Goal: Task Accomplishment & Management: Complete application form

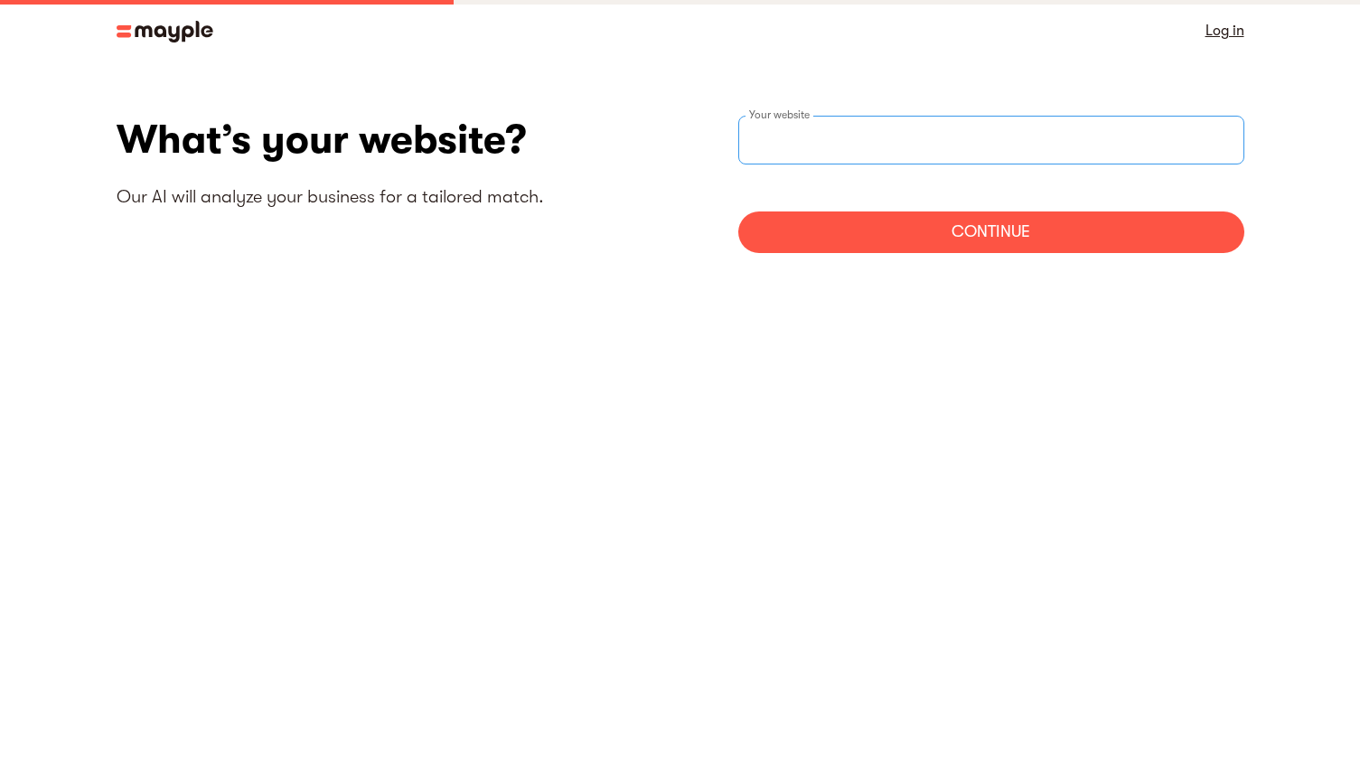
click at [822, 155] on input "text" at bounding box center [991, 140] width 506 height 49
click at [1010, 229] on div "Continue" at bounding box center [991, 232] width 506 height 42
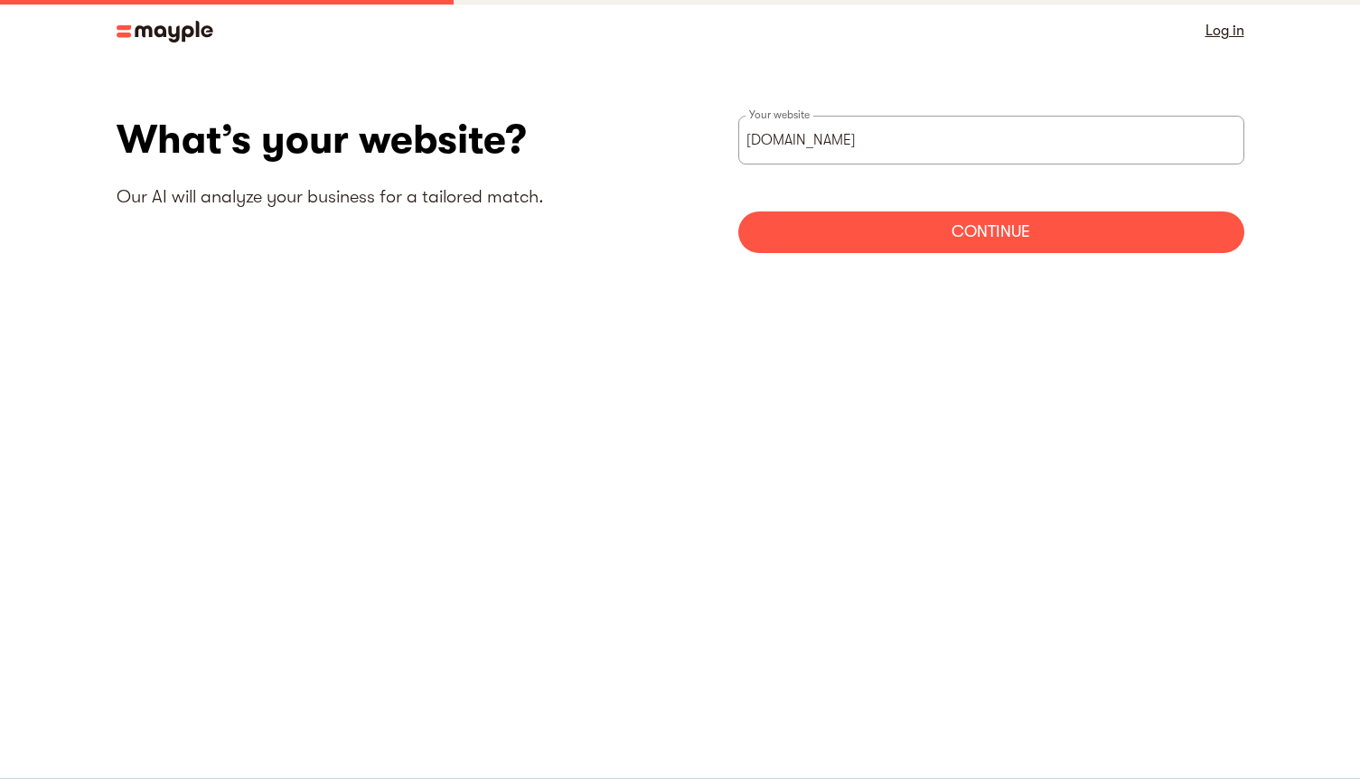
click at [951, 243] on div "Continue" at bounding box center [991, 232] width 506 height 42
click at [747, 140] on input "bdeornellas.com" at bounding box center [991, 140] width 506 height 49
click at [799, 147] on input "https://hbdeornellas.com" at bounding box center [991, 140] width 506 height 49
type input "https://bdeornellas.com"
click at [973, 246] on div "Continue" at bounding box center [991, 232] width 506 height 42
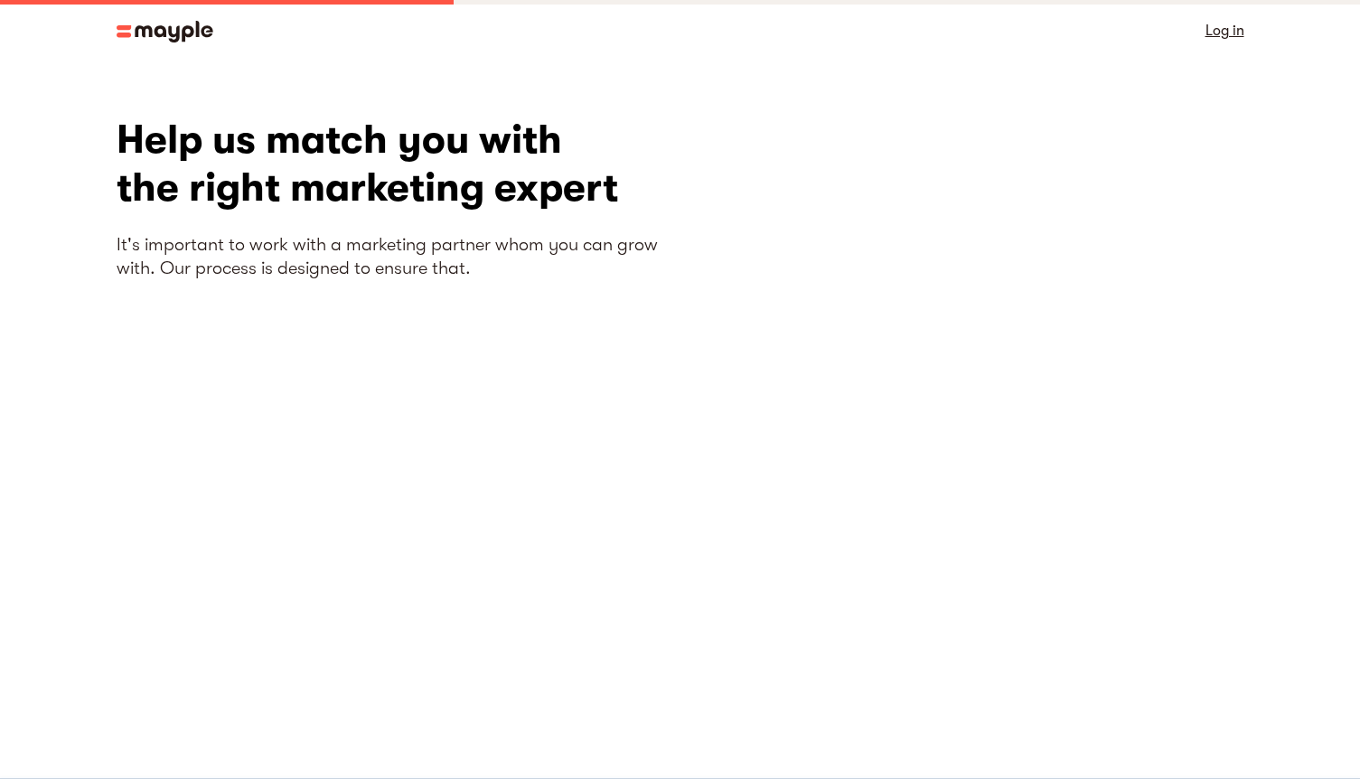
click at [196, 31] on img at bounding box center [165, 32] width 97 height 22
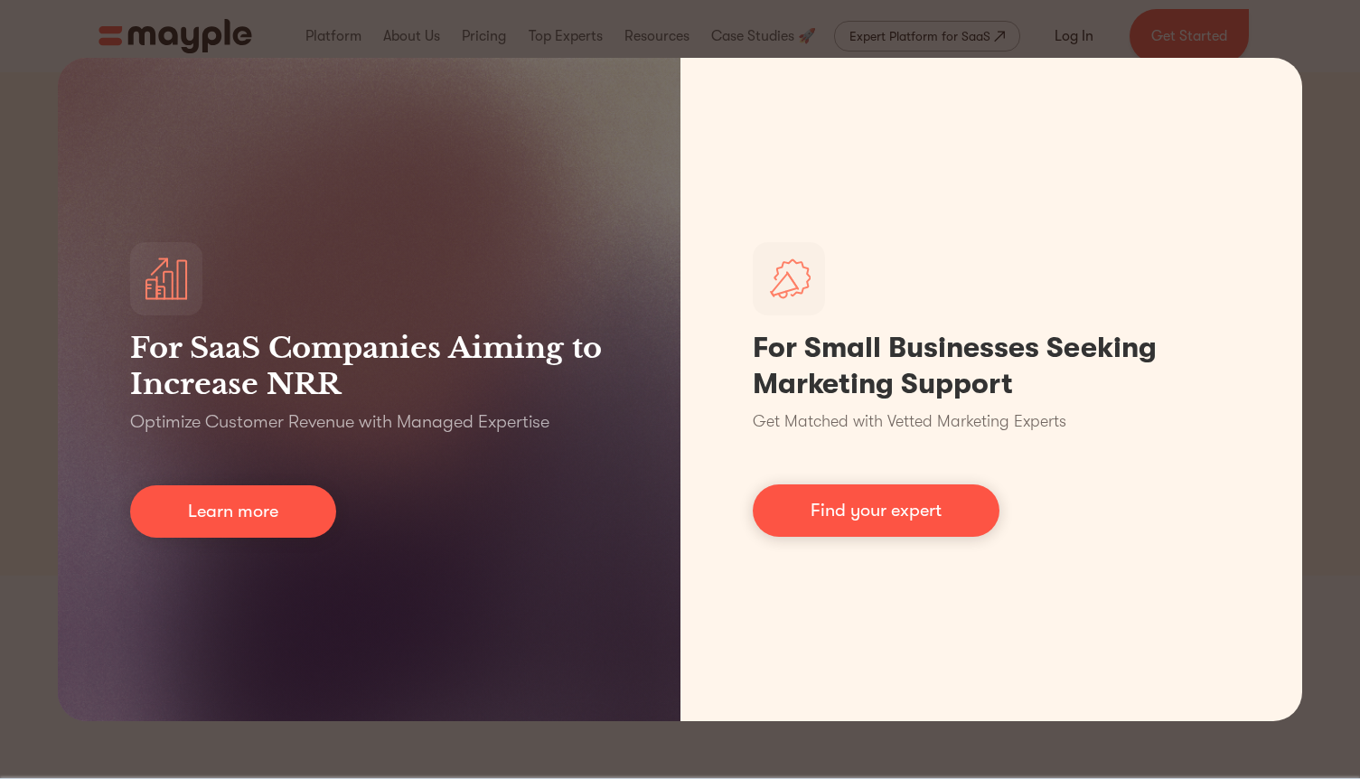
click at [1311, 51] on div "For SaaS Companies Aiming to Increase NRR Optimize Customer Revenue with Manage…" at bounding box center [680, 389] width 1360 height 779
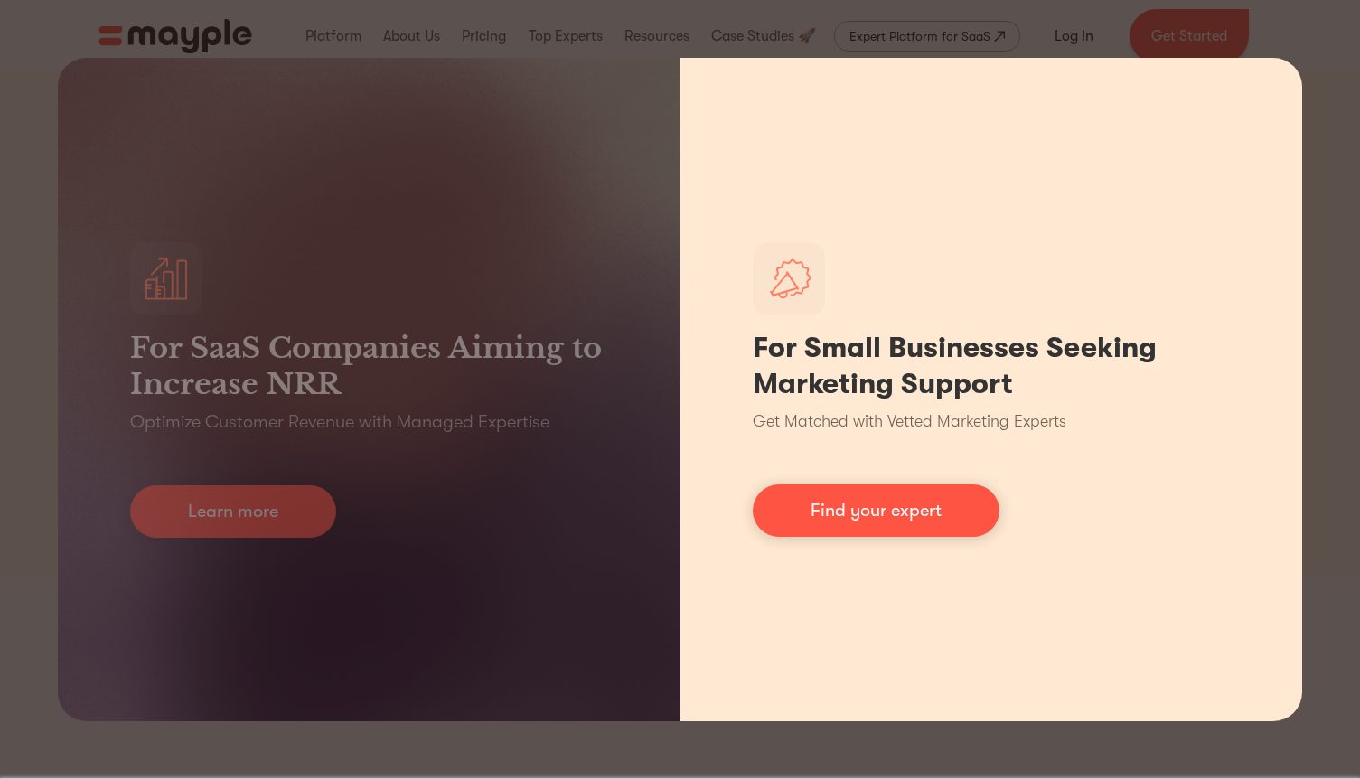
click at [1293, 183] on div "For Small Businesses Seeking Marketing Support Get Matched with Vetted Marketin…" at bounding box center [992, 389] width 623 height 663
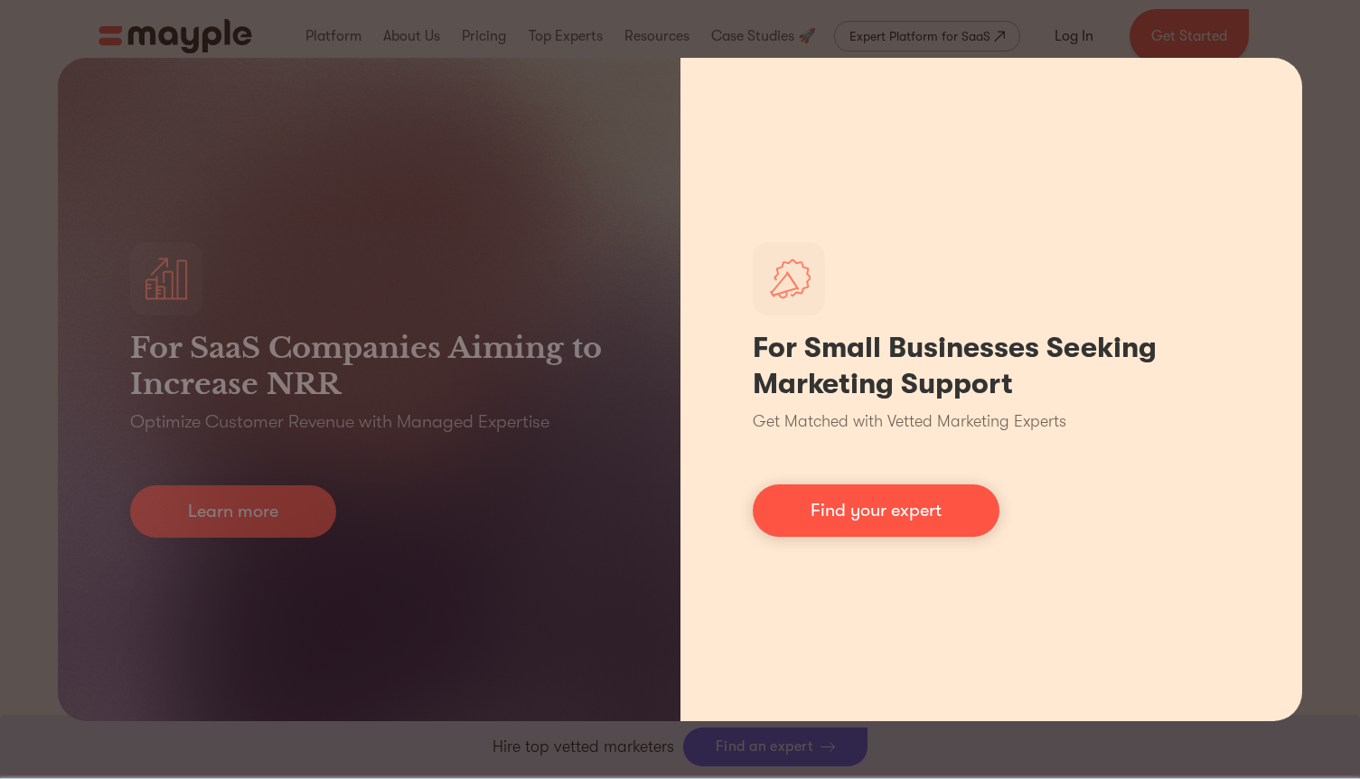
scroll to position [714, 0]
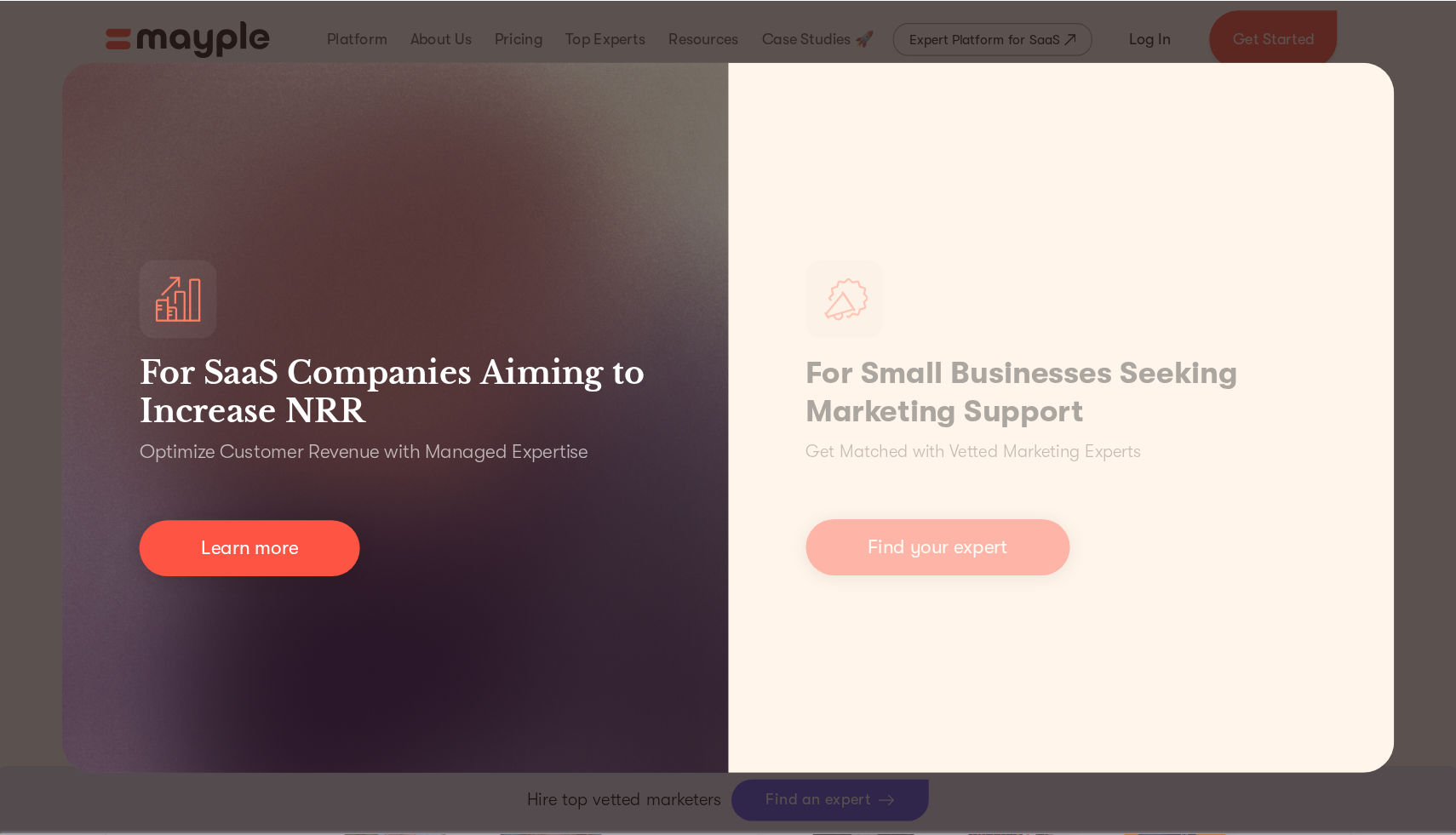
scroll to position [1211, 0]
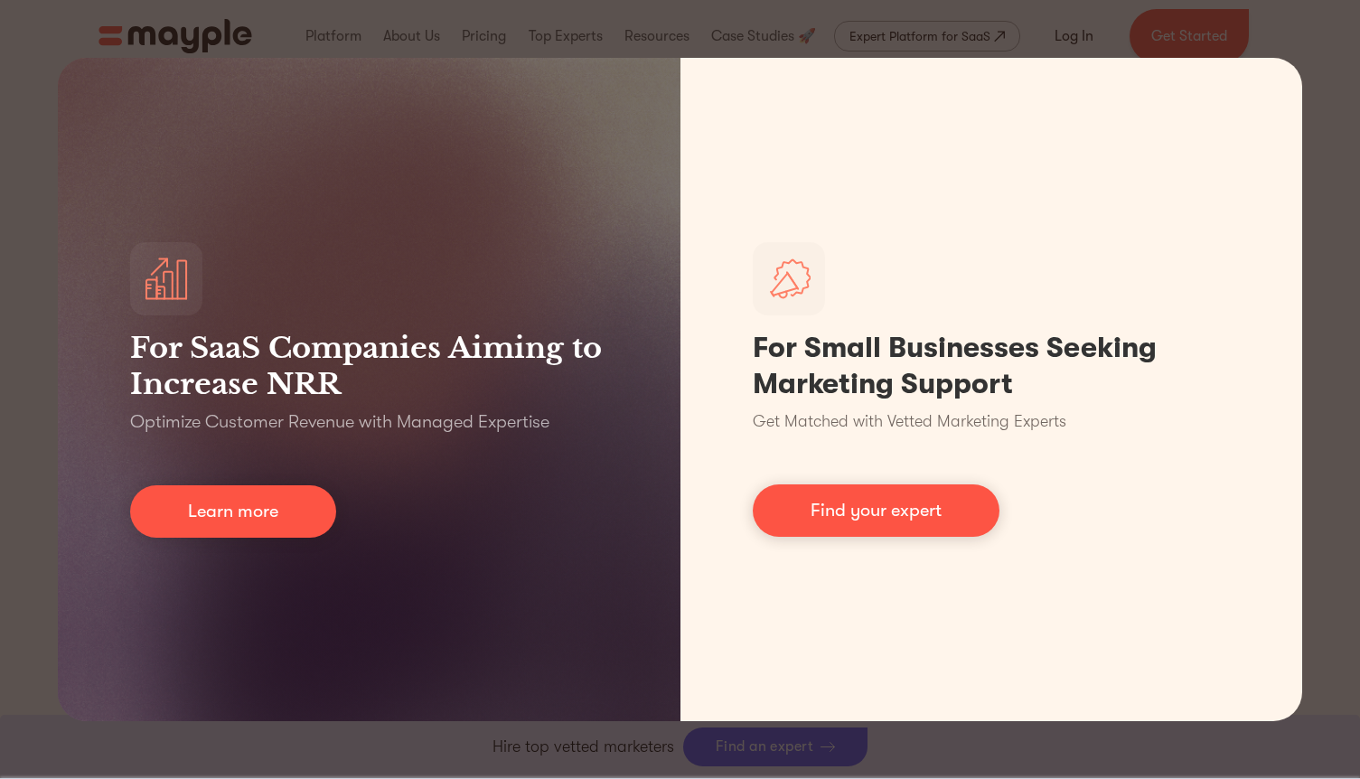
click at [524, 744] on div "For SaaS Companies Aiming to Increase NRR Optimize Customer Revenue with Manage…" at bounding box center [680, 389] width 1360 height 779
click at [665, 23] on div "For SaaS Companies Aiming to Increase NRR Optimize Customer Revenue with Manage…" at bounding box center [680, 389] width 1360 height 779
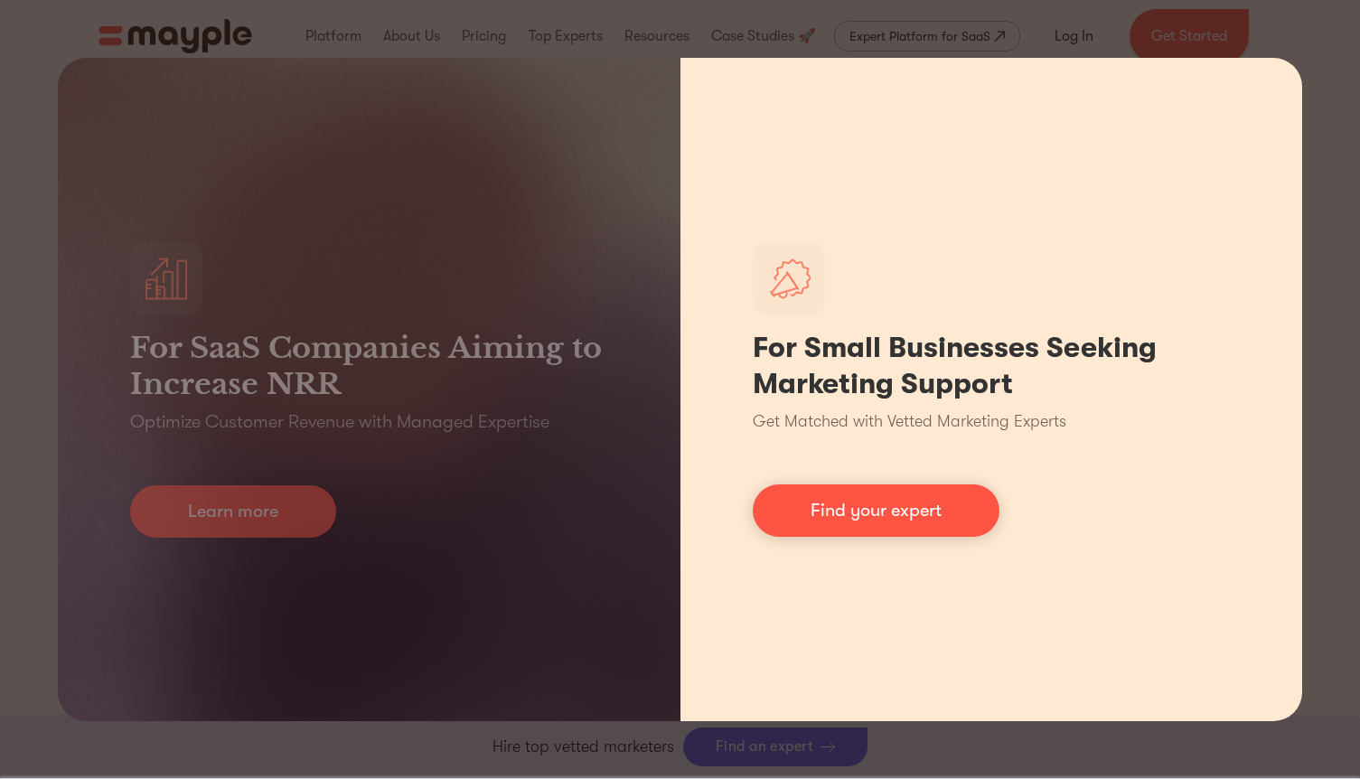
click at [1266, 90] on div "For Small Businesses Seeking Marketing Support Get Matched with Vetted Marketin…" at bounding box center [992, 389] width 623 height 663
click at [1267, 78] on div "For Small Businesses Seeking Marketing Support Get Matched with Vetted Marketin…" at bounding box center [992, 389] width 623 height 663
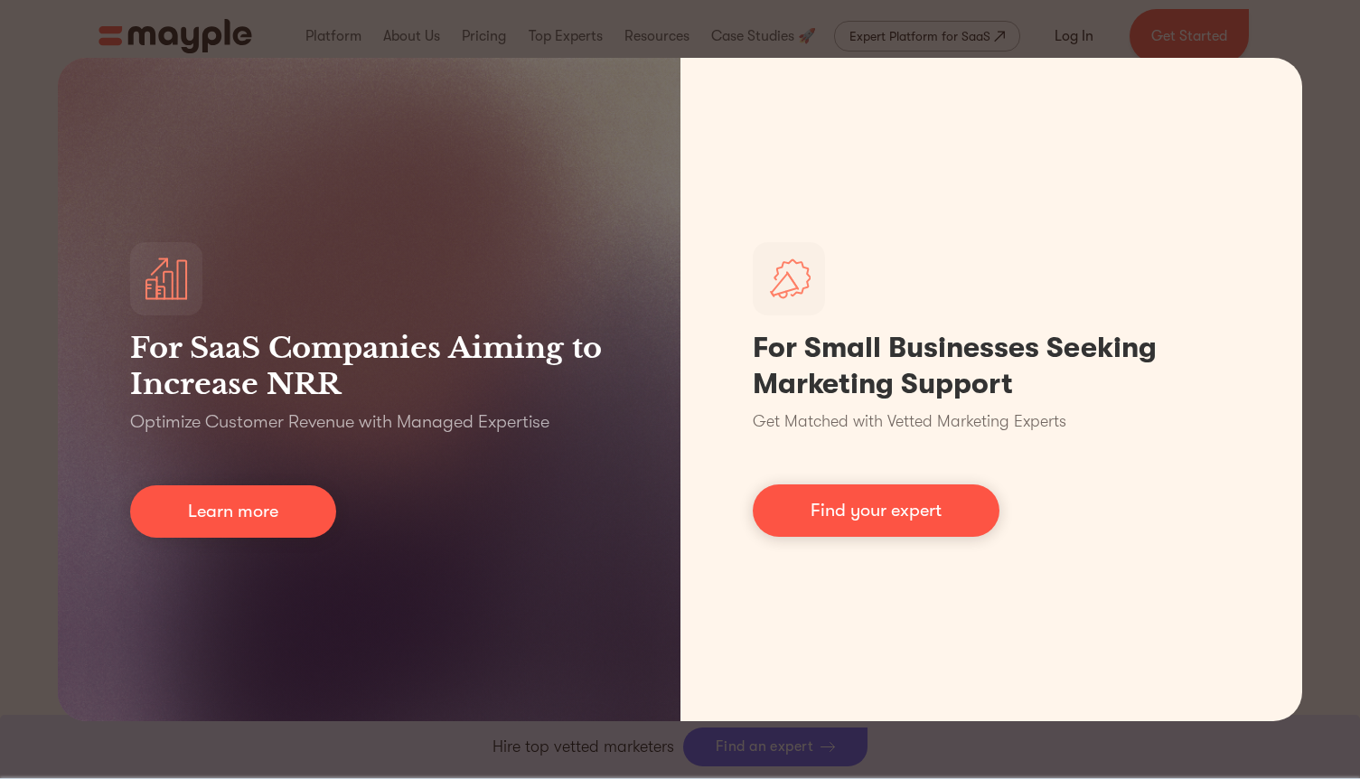
click at [1326, 78] on div "For SaaS Companies Aiming to Increase NRR Optimize Customer Revenue with Manage…" at bounding box center [680, 389] width 1360 height 779
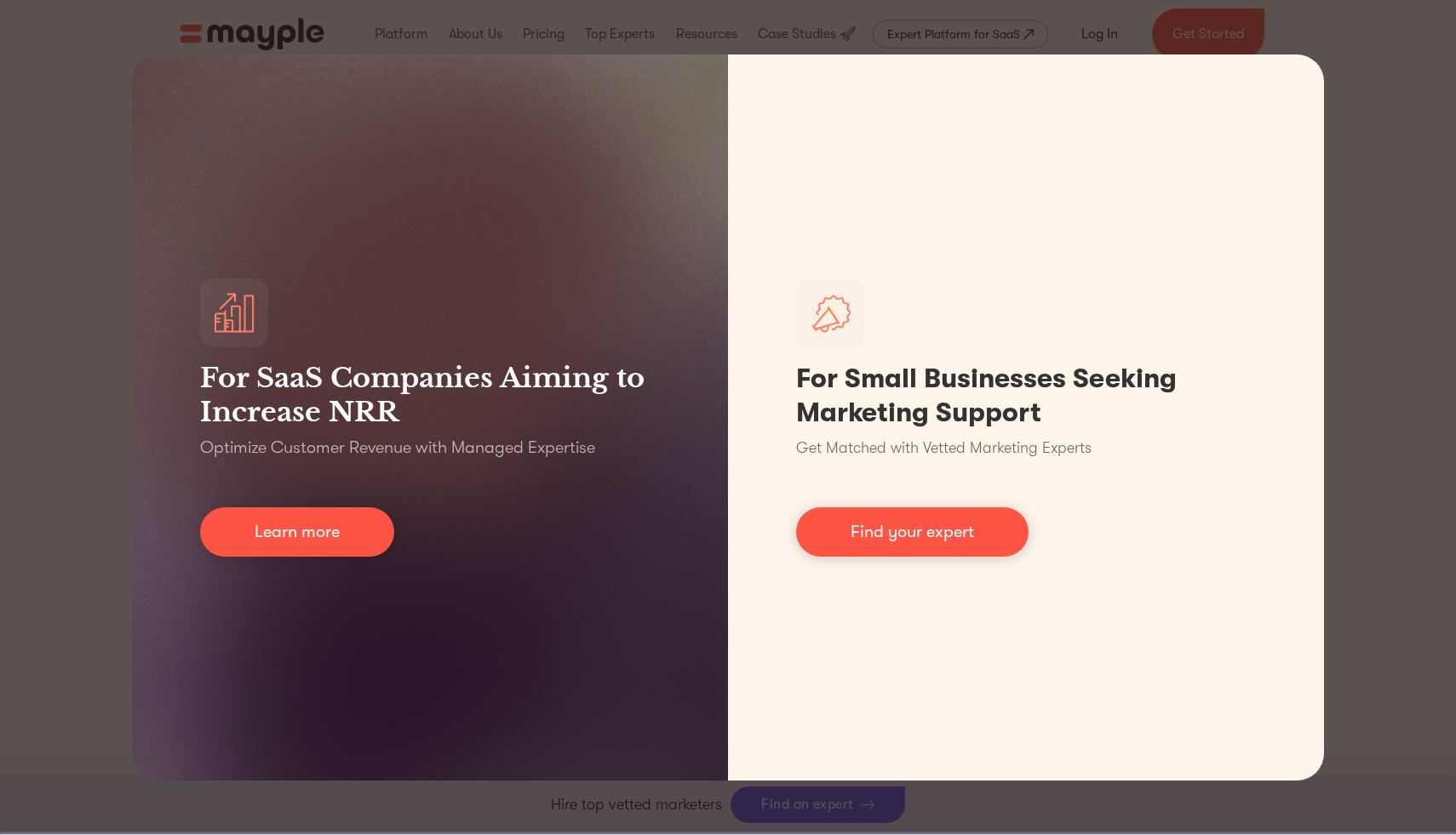
click at [1280, 615] on div "For SaaS Companies Aiming to Increase NRR Optimize Customer Revenue with Manage…" at bounding box center [728, 417] width 1456 height 835
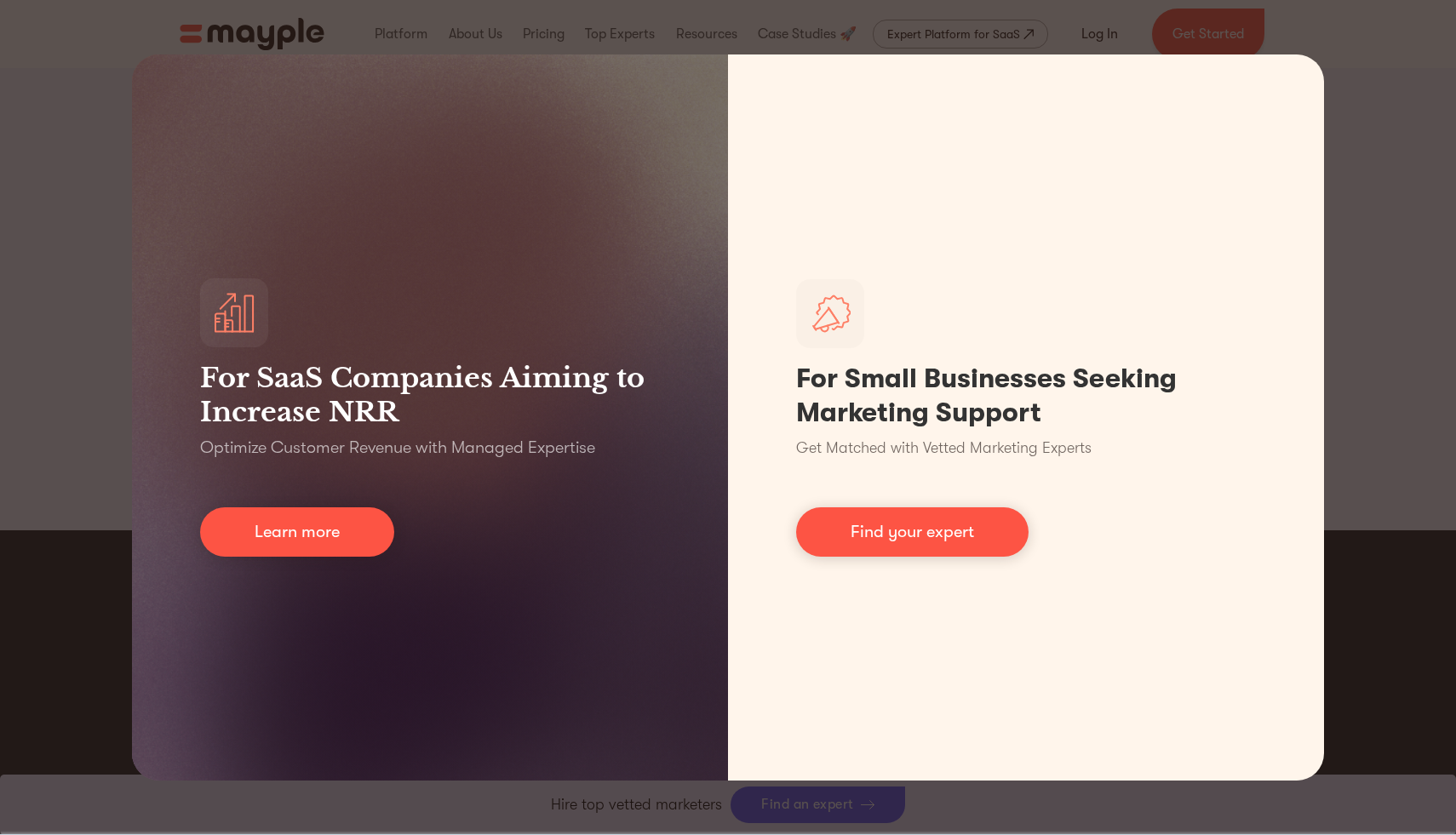
scroll to position [1315, 0]
